Goal: Information Seeking & Learning: Check status

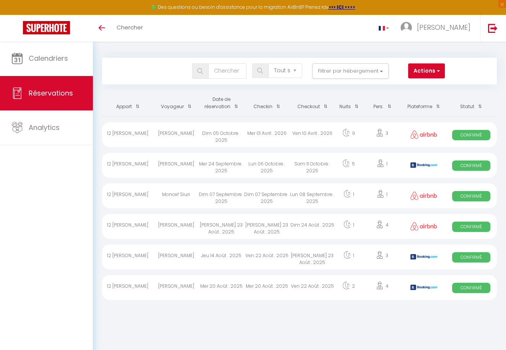
select select "not_cancelled"
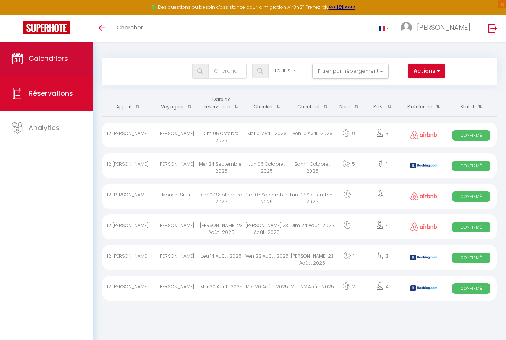
click at [51, 51] on link "Calendriers" at bounding box center [46, 58] width 93 height 34
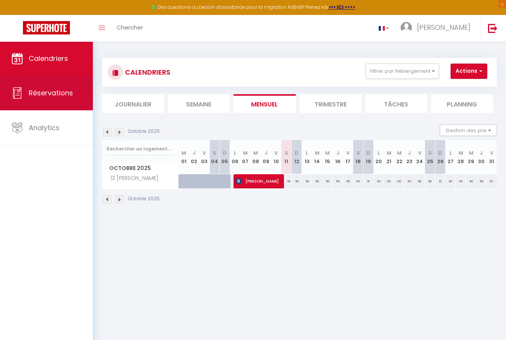
click at [56, 96] on span "Réservations" at bounding box center [51, 93] width 44 height 10
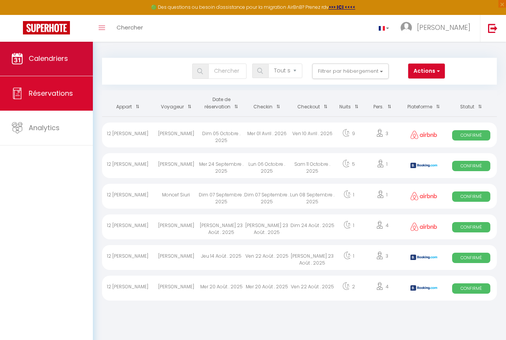
click at [50, 63] on span "Calendriers" at bounding box center [48, 59] width 39 height 10
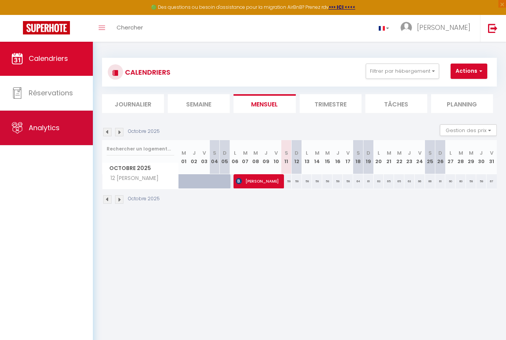
click at [56, 137] on link "Analytics" at bounding box center [46, 128] width 93 height 34
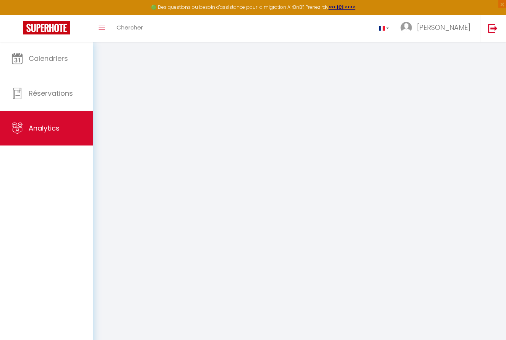
select select "2025"
select select "10"
